Goal: Information Seeking & Learning: Understand process/instructions

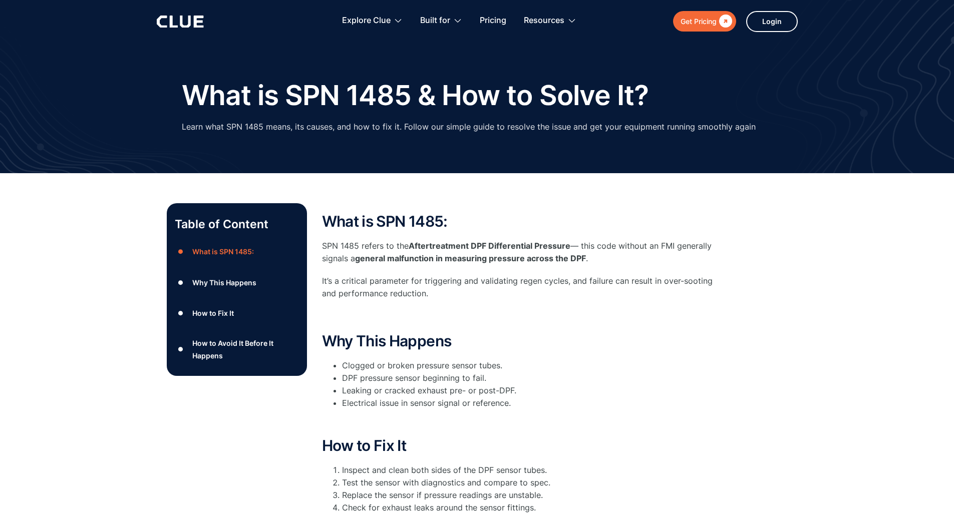
drag, startPoint x: 227, startPoint y: 312, endPoint x: 215, endPoint y: 316, distance: 12.4
click at [226, 312] on div "How to Fix It" at bounding box center [213, 313] width 42 height 13
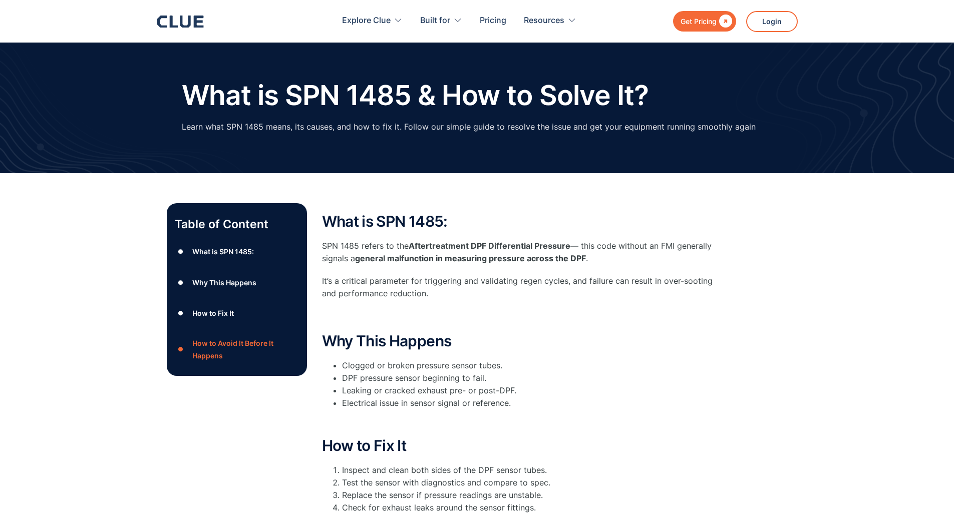
scroll to position [374, 0]
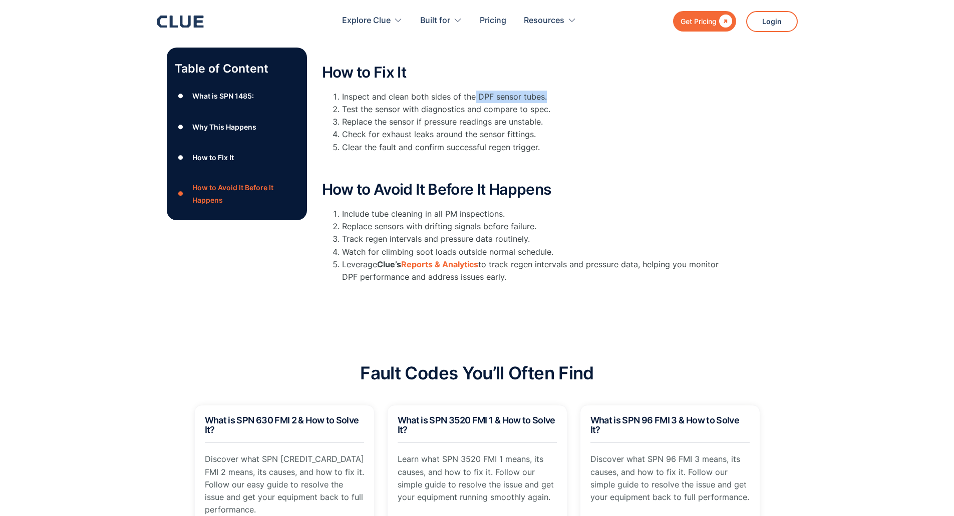
drag, startPoint x: 474, startPoint y: 95, endPoint x: 560, endPoint y: 86, distance: 86.6
click at [558, 89] on div "How to Fix It Inspect and clean both sides of the DPF sensor tubes. Test the se…" at bounding box center [522, 117] width 401 height 107
click at [560, 86] on div "How to Fix It Inspect and clean both sides of the DPF sensor tubes. Test the se…" at bounding box center [522, 117] width 401 height 107
drag, startPoint x: 333, startPoint y: 215, endPoint x: 637, endPoint y: 273, distance: 310.0
click at [632, 276] on ol "Include tube cleaning in all PM inspections. Replace sensors with drifting sign…" at bounding box center [522, 246] width 401 height 76
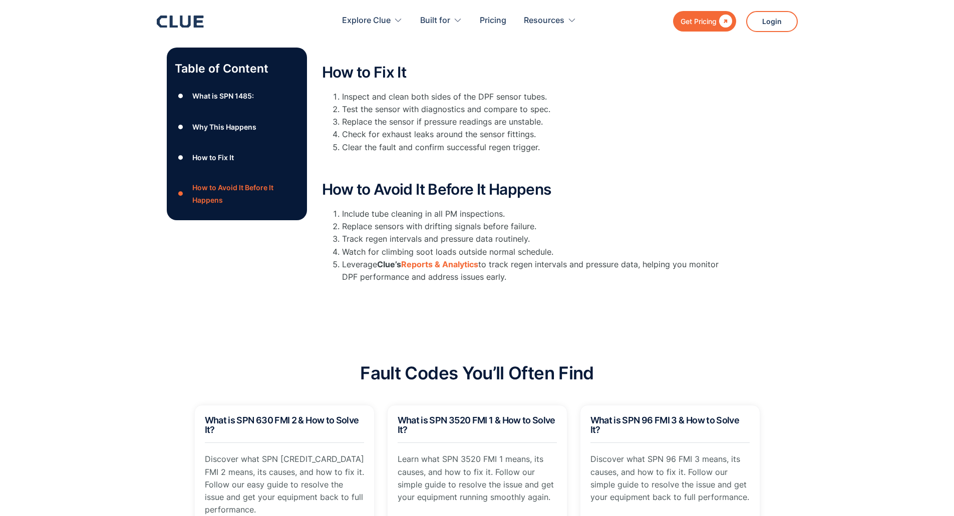
click at [588, 221] on li "Replace sensors with drifting signals before failure." at bounding box center [532, 226] width 381 height 13
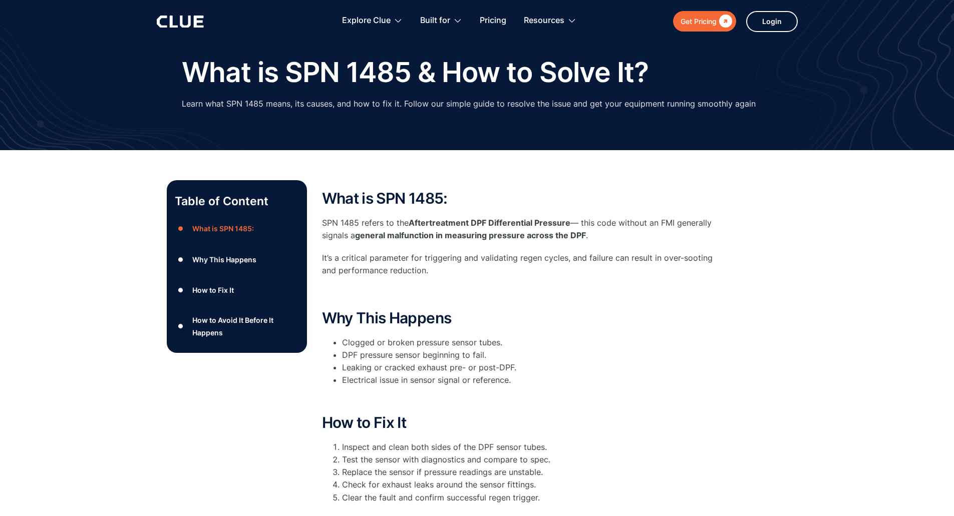
scroll to position [0, 0]
